Goal: Download file/media

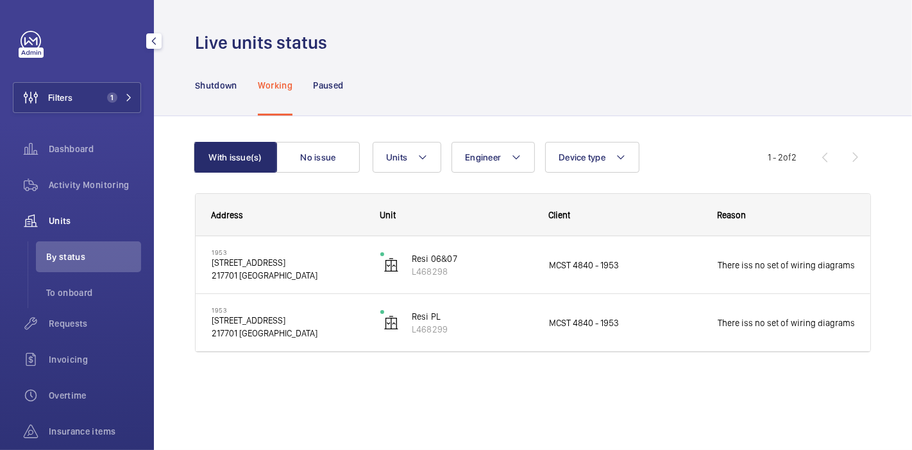
click at [69, 111] on span "Filters" at bounding box center [42, 97] width 59 height 31
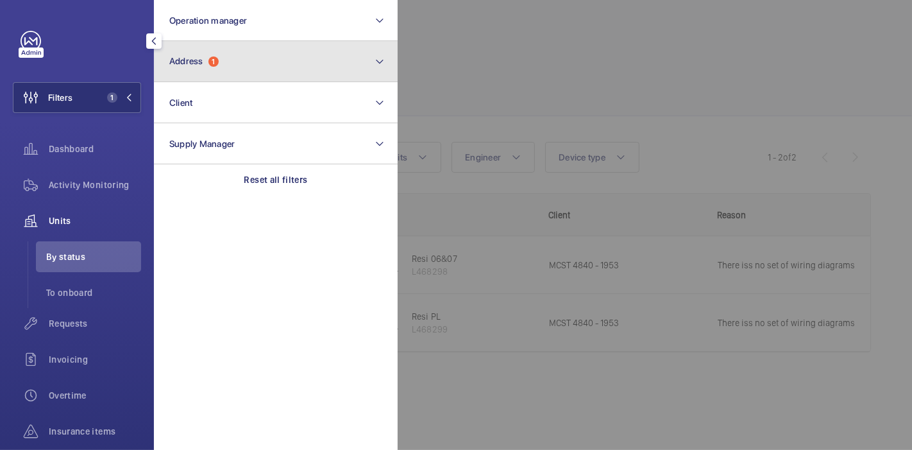
click at [215, 66] on span "1" at bounding box center [213, 61] width 10 height 10
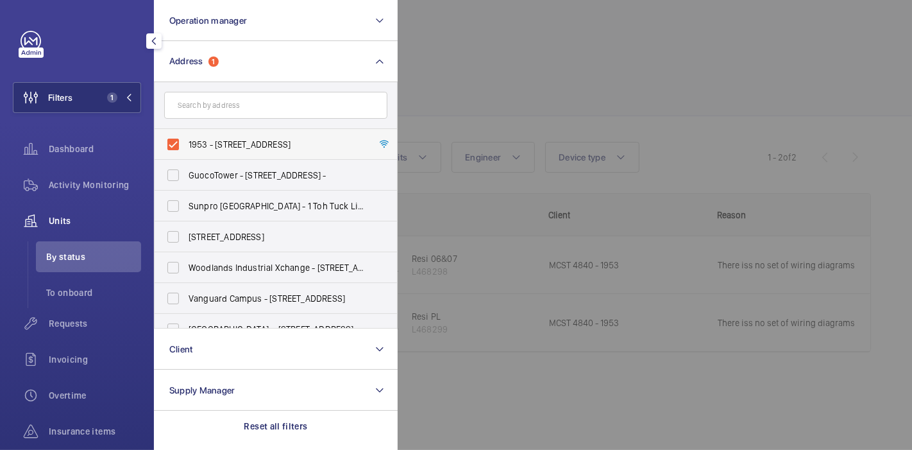
click at [171, 137] on label "1953 - [STREET_ADDRESS]" at bounding box center [266, 144] width 223 height 31
click at [171, 137] on input "1953 - [STREET_ADDRESS]" at bounding box center [173, 144] width 26 height 26
checkbox input "false"
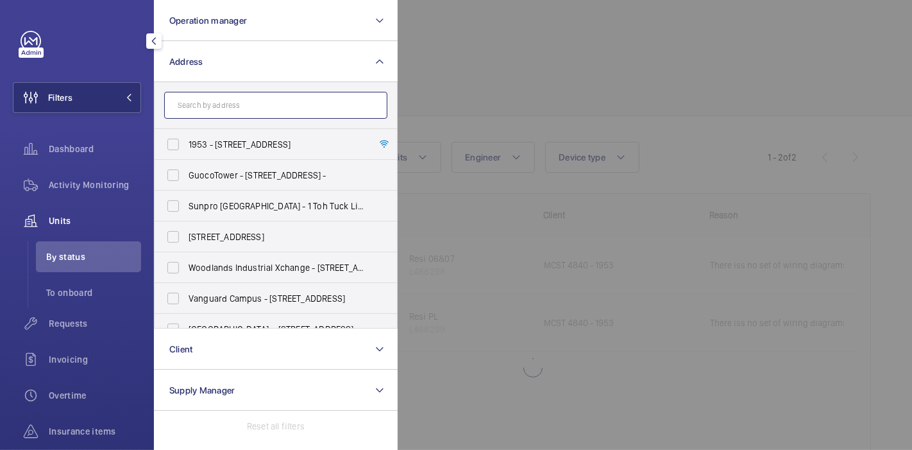
click at [191, 114] on input "text" at bounding box center [275, 105] width 223 height 27
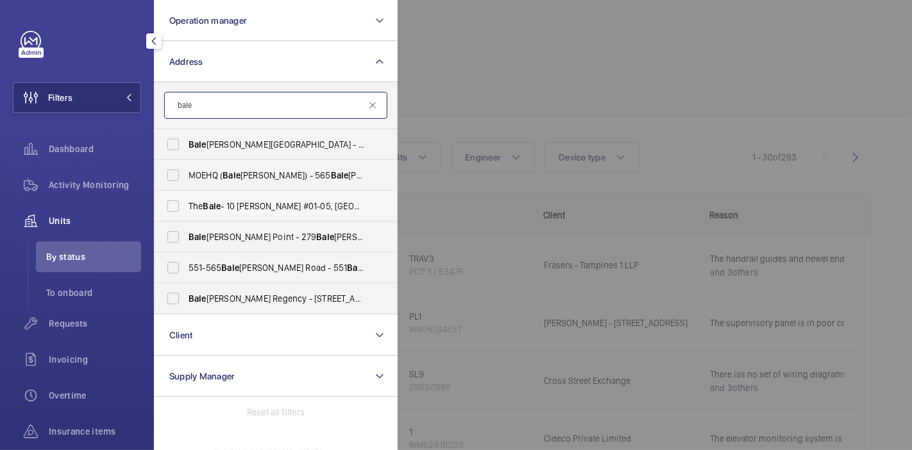
type input "bale"
click at [168, 205] on label "The Bale - 10 [PERSON_NAME] #01-05, SINGAPORE 425993" at bounding box center [266, 205] width 223 height 31
click at [168, 205] on input "The Bale - 10 [PERSON_NAME] #01-05, SINGAPORE 425993" at bounding box center [173, 206] width 26 height 26
checkbox input "true"
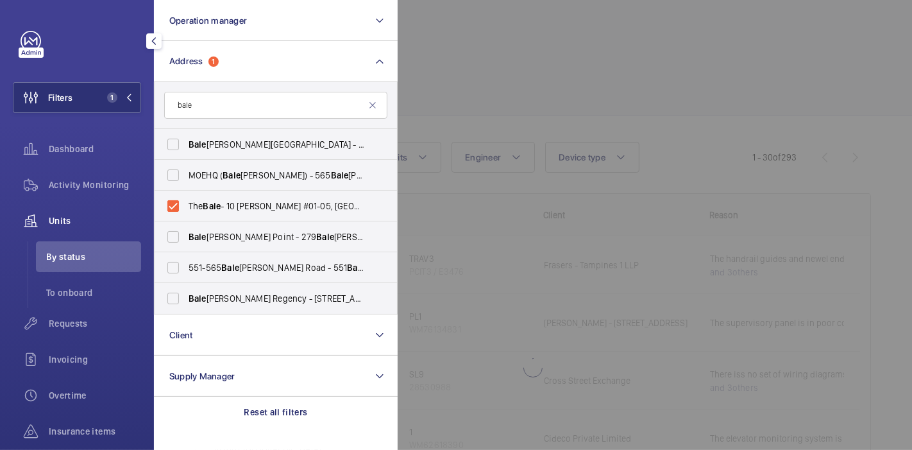
click at [506, 63] on div at bounding box center [854, 225] width 912 height 450
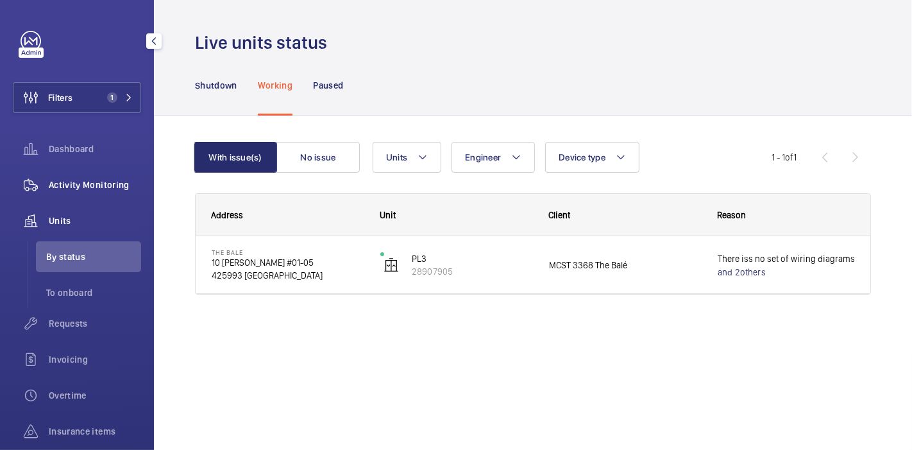
click at [76, 184] on span "Activity Monitoring" at bounding box center [95, 184] width 92 height 13
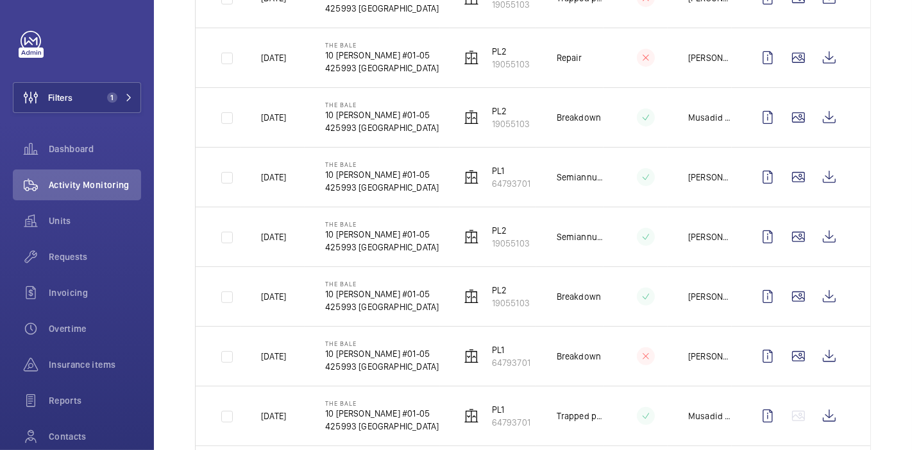
scroll to position [360, 0]
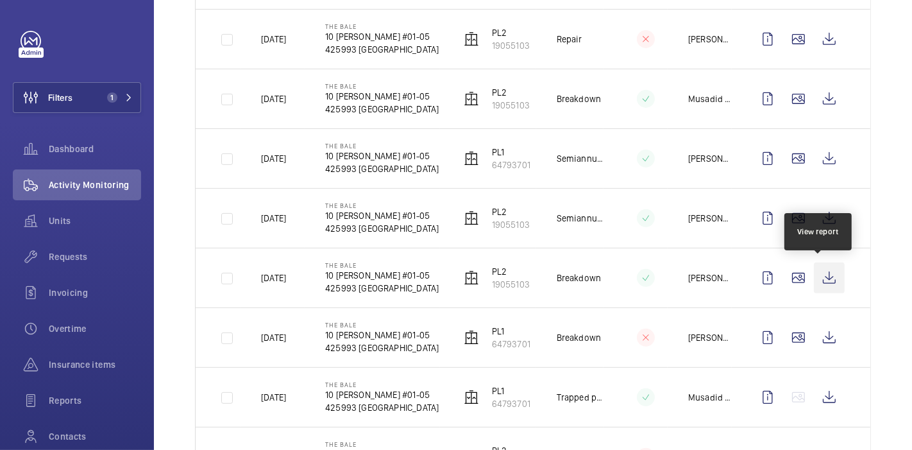
click at [821, 278] on wm-front-icon-button at bounding box center [829, 277] width 31 height 31
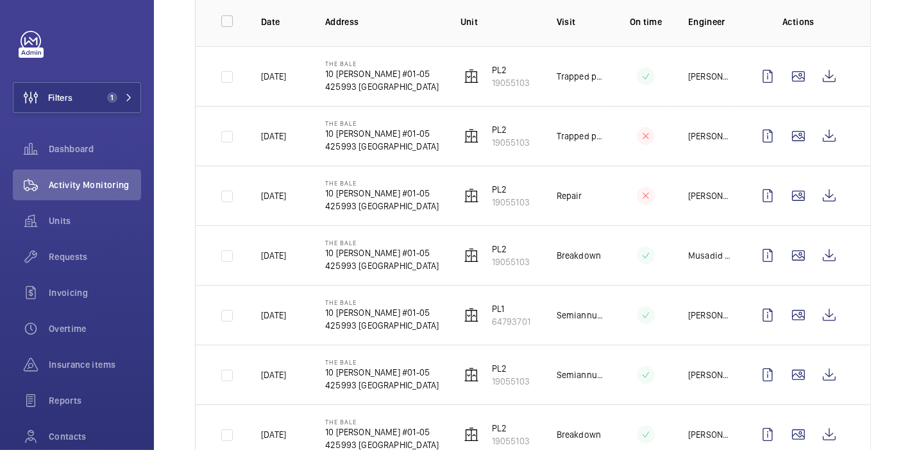
scroll to position [164, 0]
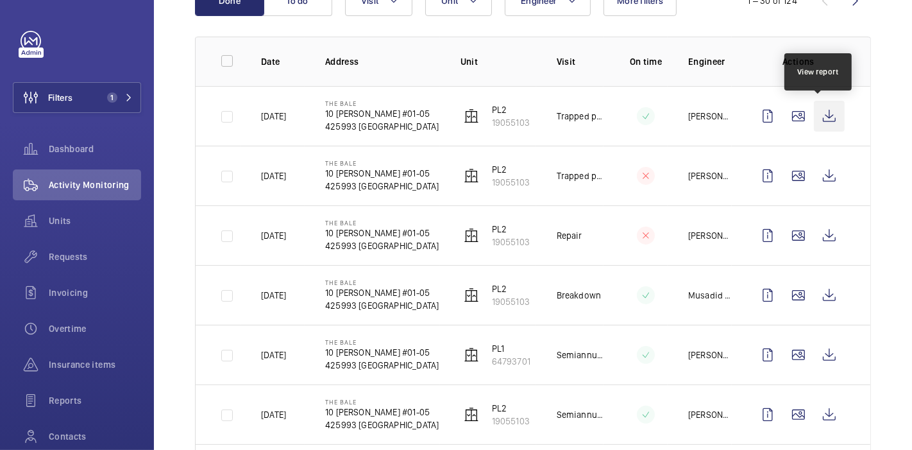
click at [820, 118] on wm-front-icon-button at bounding box center [829, 116] width 31 height 31
